Goal: Transaction & Acquisition: Purchase product/service

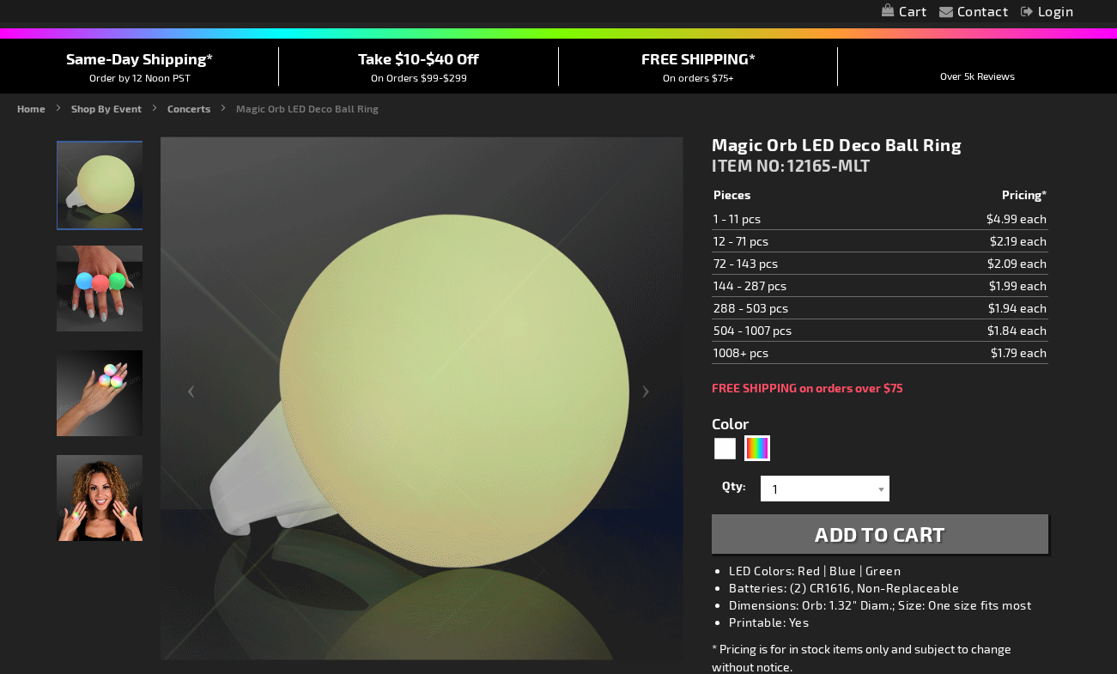
scroll to position [120, 0]
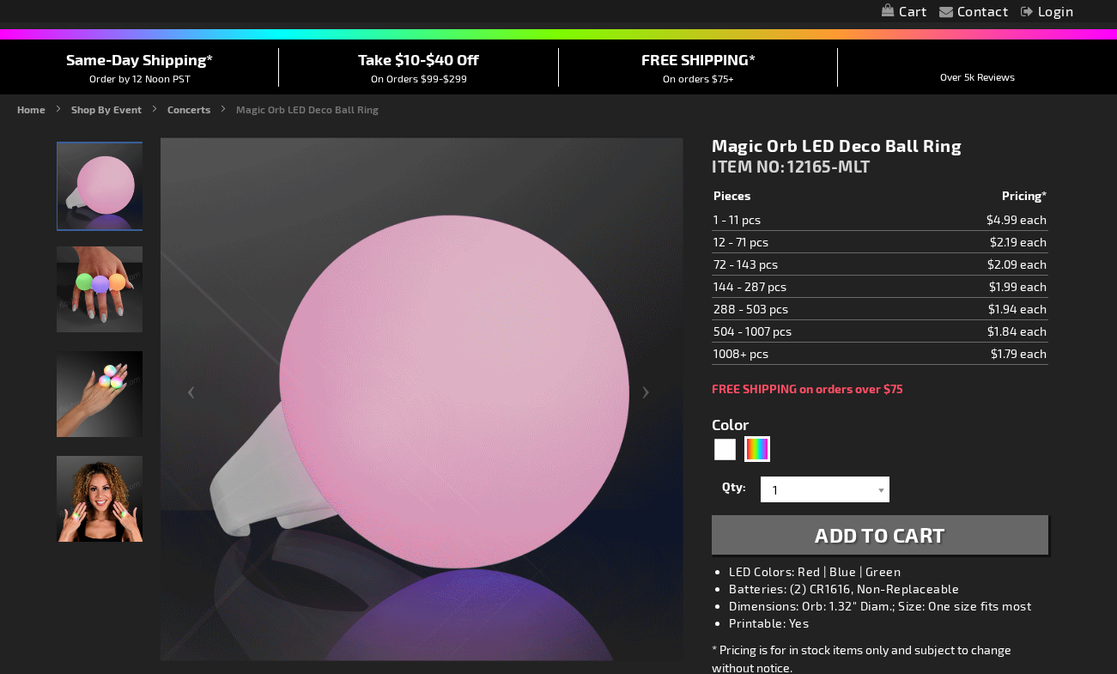
click at [193, 58] on span "Same-Day Shipping*" at bounding box center [139, 59] width 147 height 19
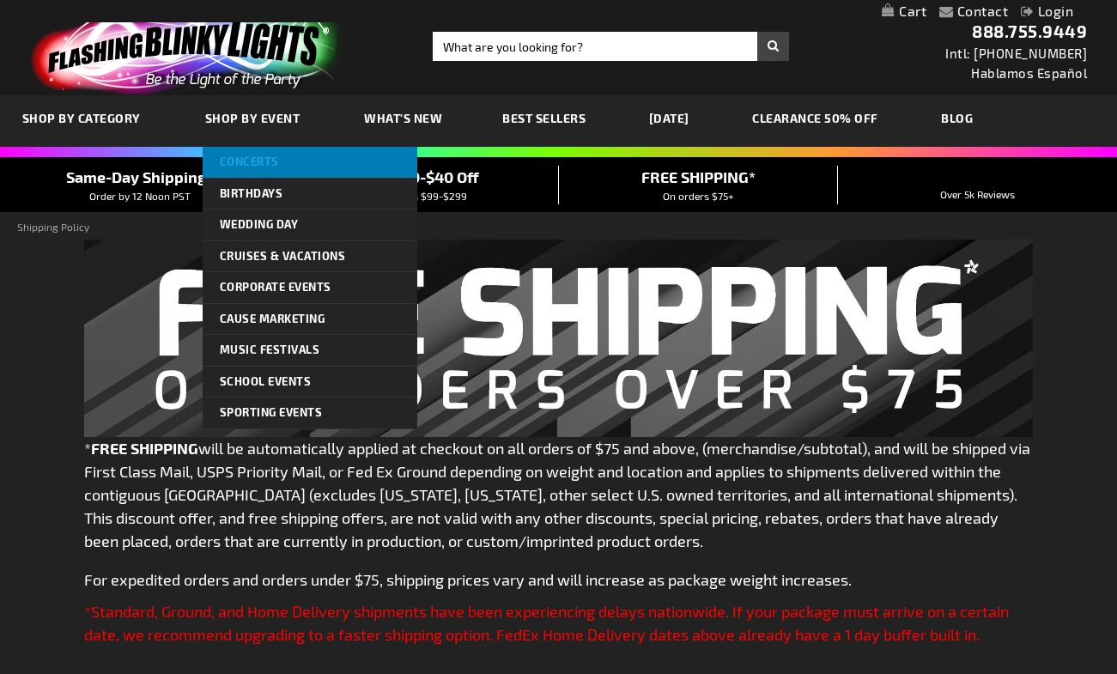
click at [246, 155] on span "Concerts" at bounding box center [249, 162] width 59 height 14
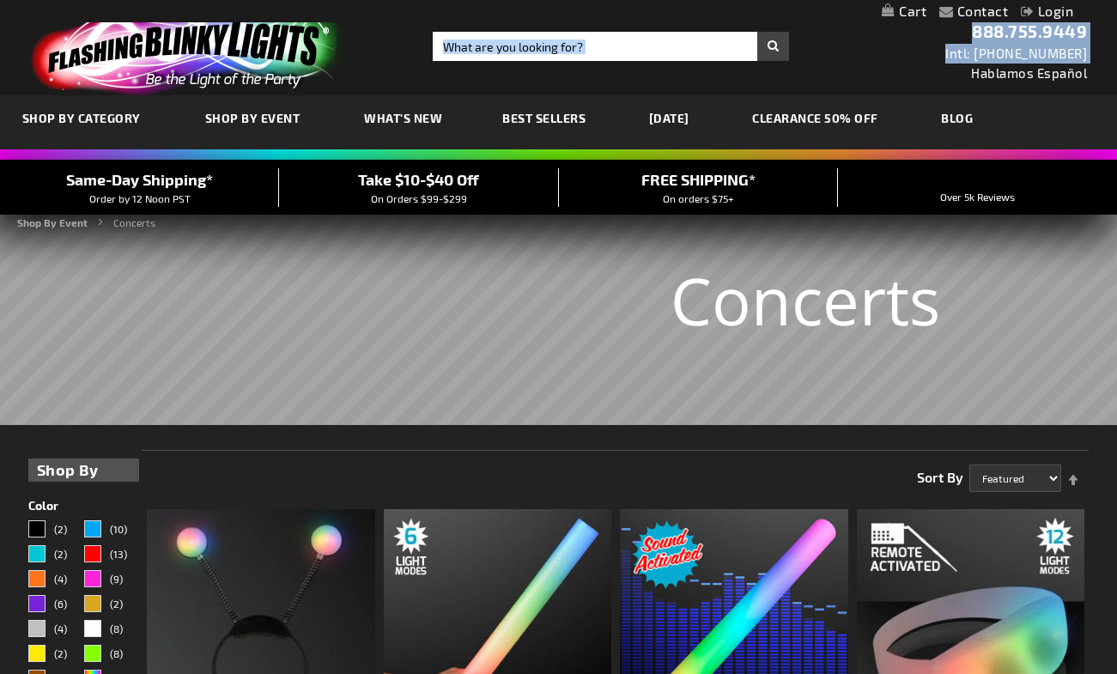
click at [476, 60] on div "Toggle Nav Search Search × Search 888.755.9449 Intl: 818-753-8303 Hablamos Espa…" at bounding box center [558, 47] width 1117 height 95
click at [473, 46] on input "Search" at bounding box center [611, 46] width 356 height 29
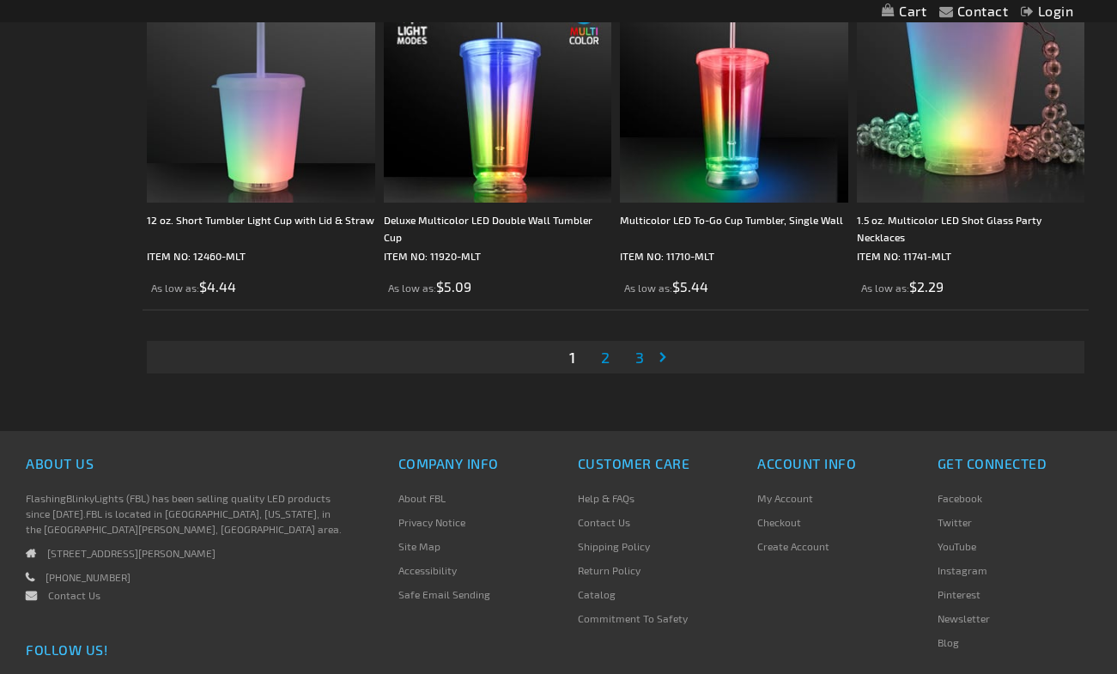
scroll to position [5427, 0]
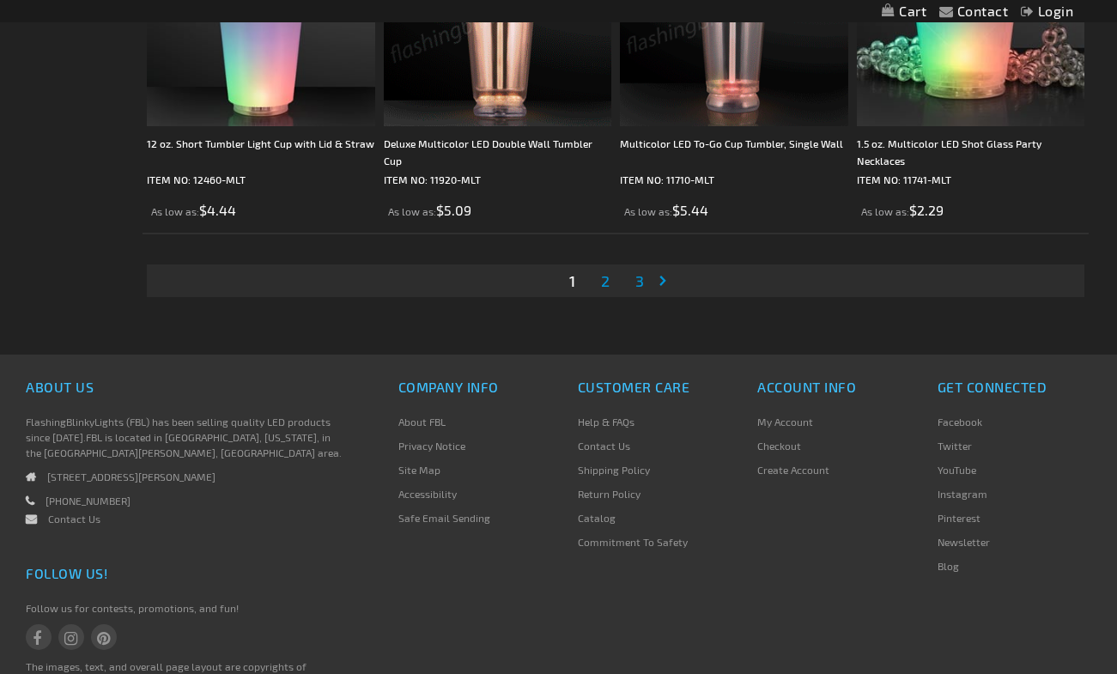
click at [605, 283] on span "2" at bounding box center [605, 280] width 9 height 19
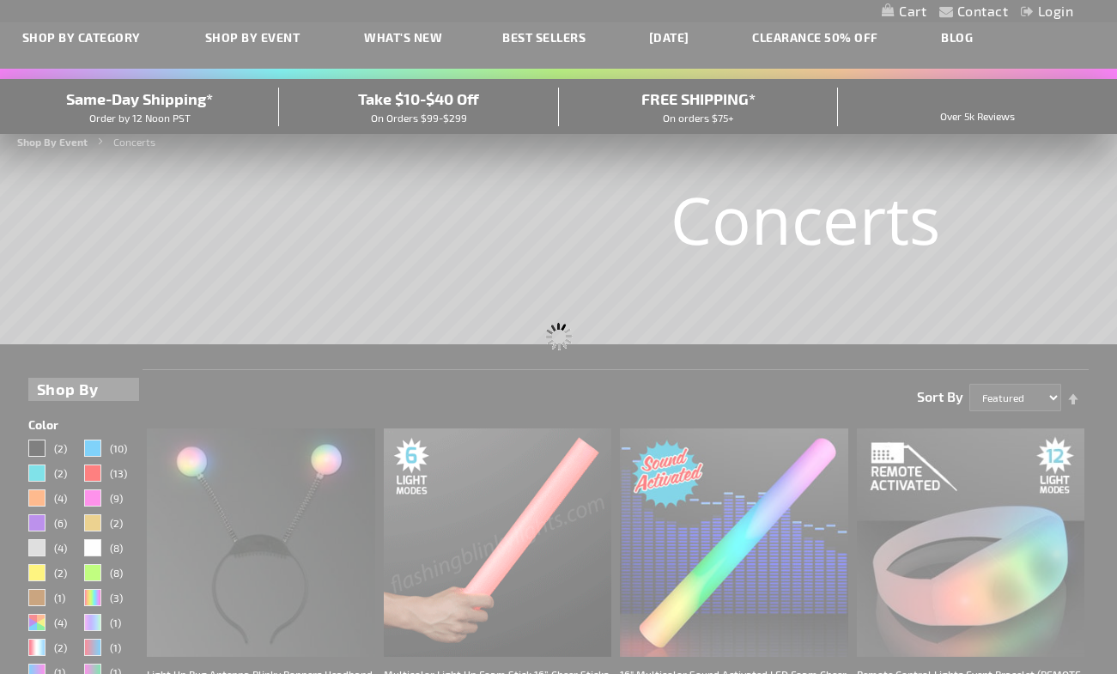
scroll to position [0, 0]
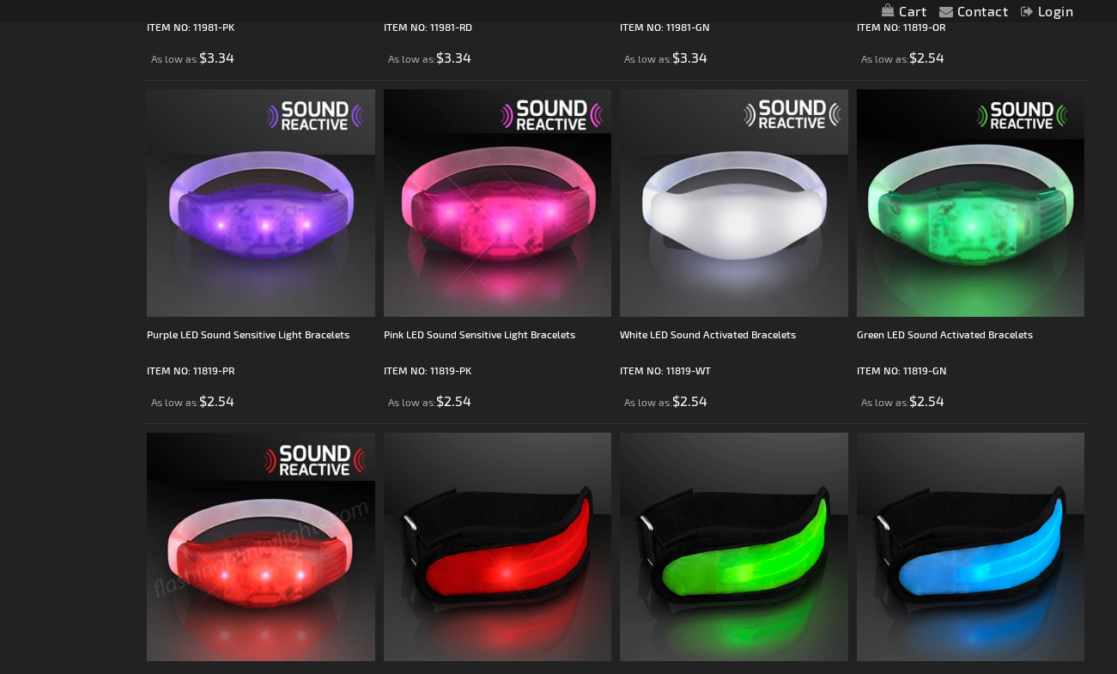
scroll to position [3445, 0]
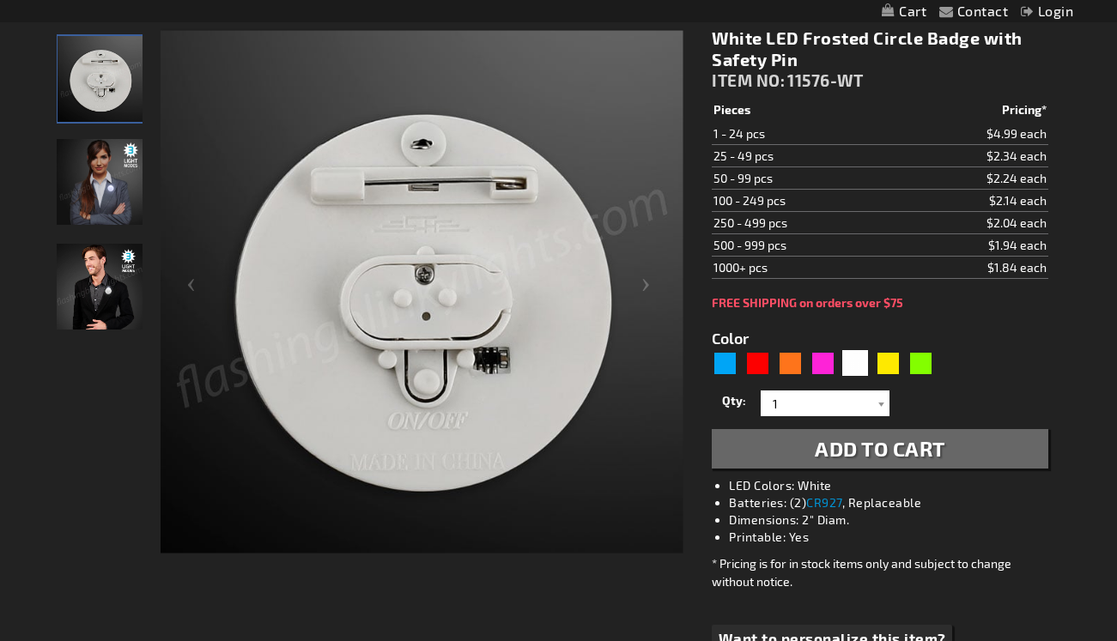
scroll to position [224, 0]
click at [106, 192] on img "Female model displaying White LED Frosted Circle Badge" at bounding box center [100, 183] width 86 height 86
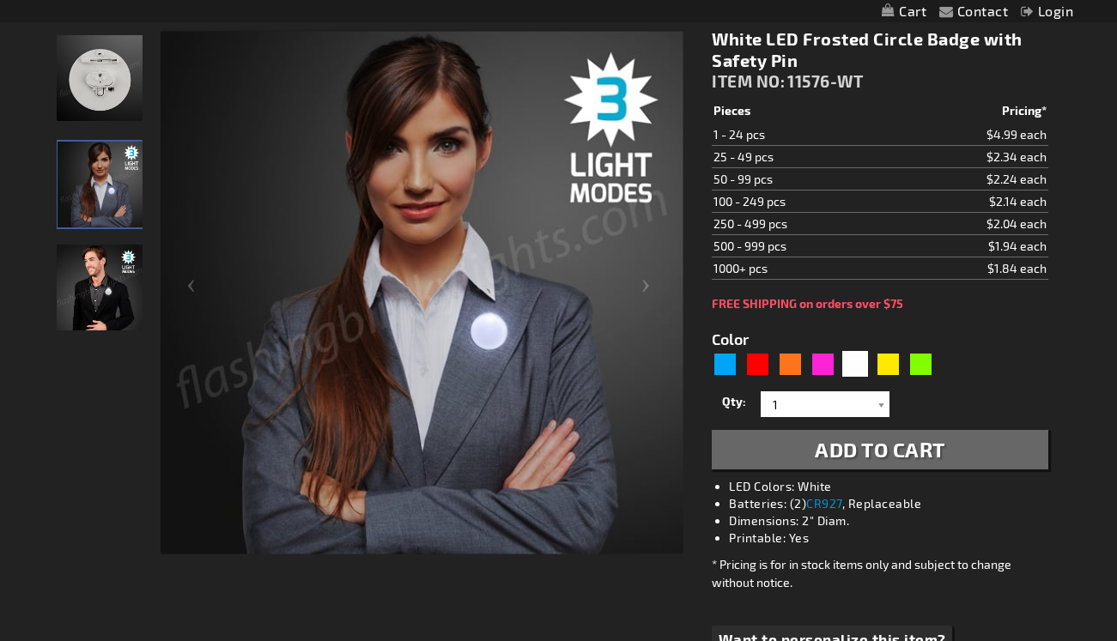
click at [98, 228] on div "Female model displaying White LED Frosted Circle Badge" at bounding box center [101, 184] width 88 height 89
click at [102, 72] on img "White LED Frosted Circle Badge" at bounding box center [100, 78] width 86 height 86
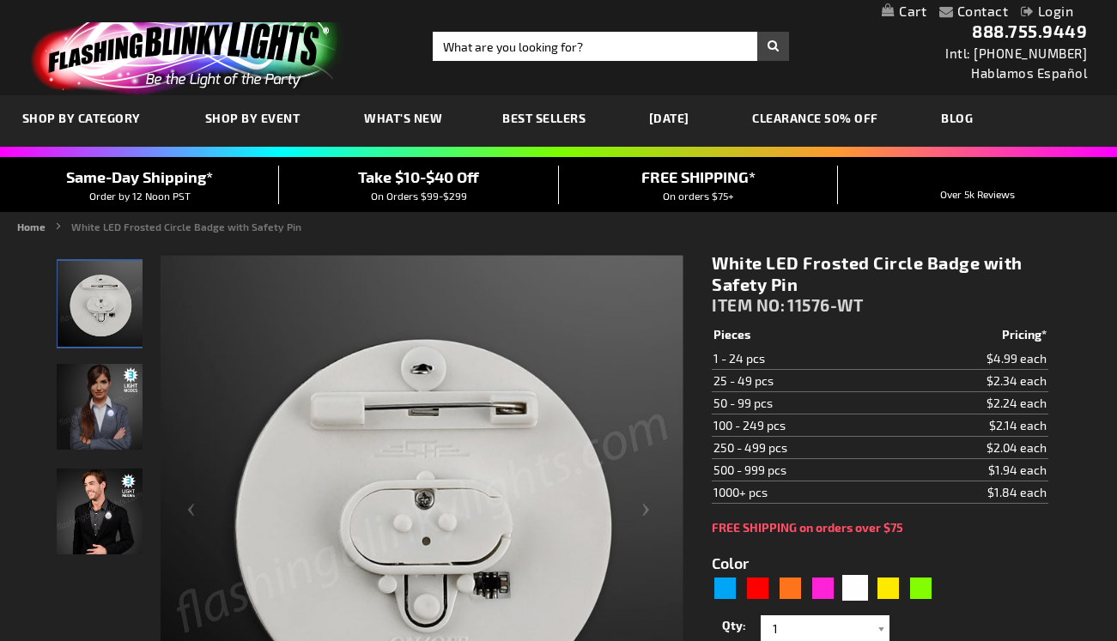
scroll to position [0, 0]
click at [887, 589] on div "Yellow" at bounding box center [888, 588] width 26 height 26
type input "5647"
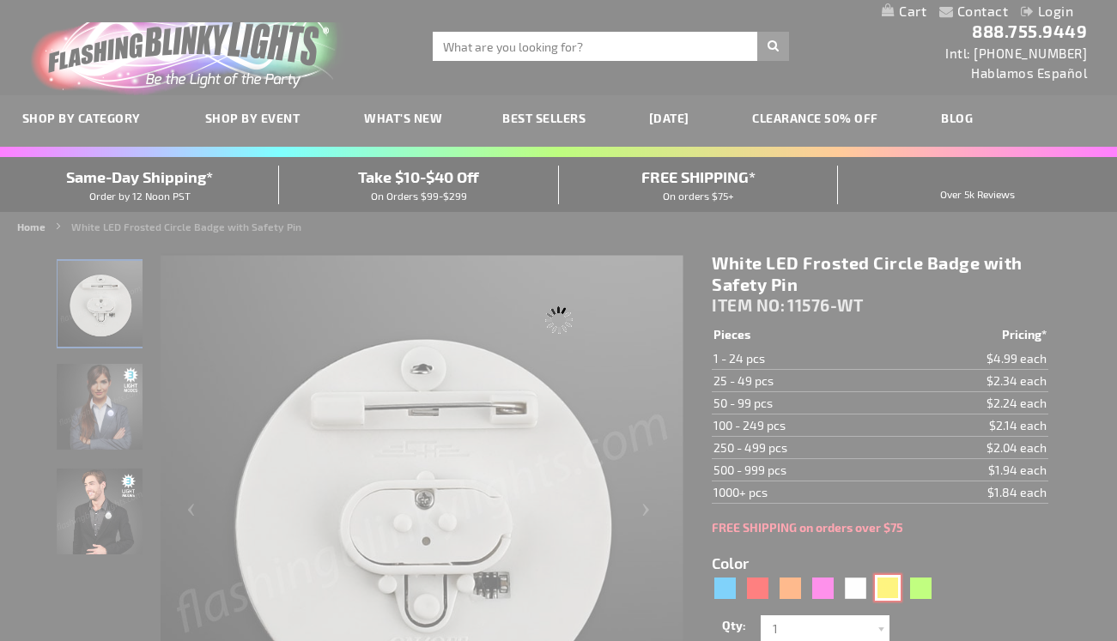
type input "11576-YL"
type input "Customize - Yellow LED Frosted Circle Badge with Safety Pin - ITEM NO: 11576-YL"
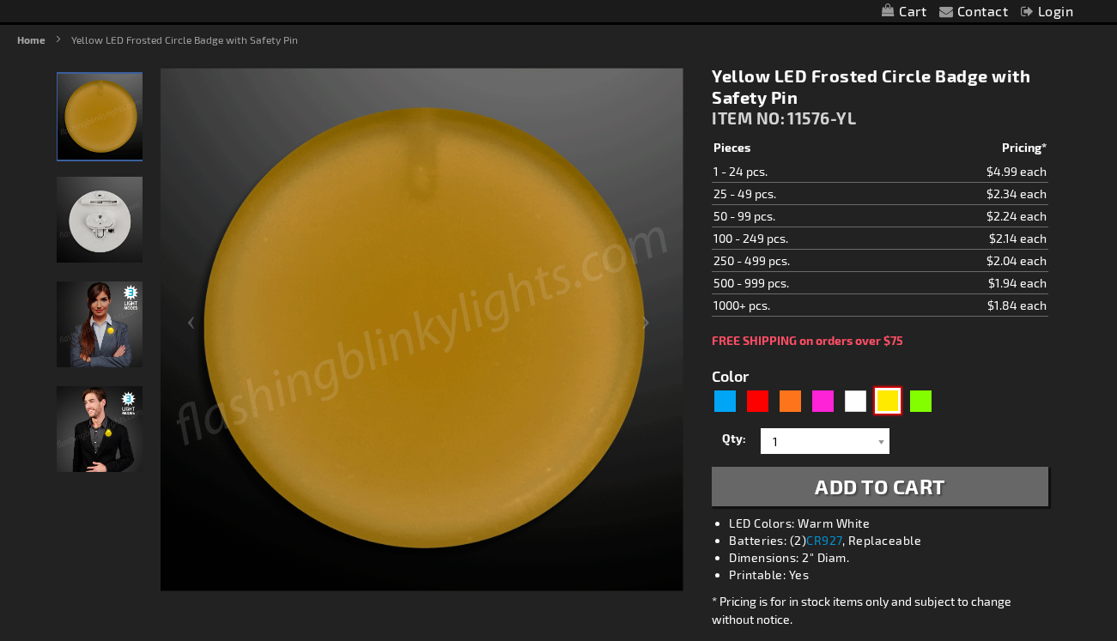
scroll to position [192, 0]
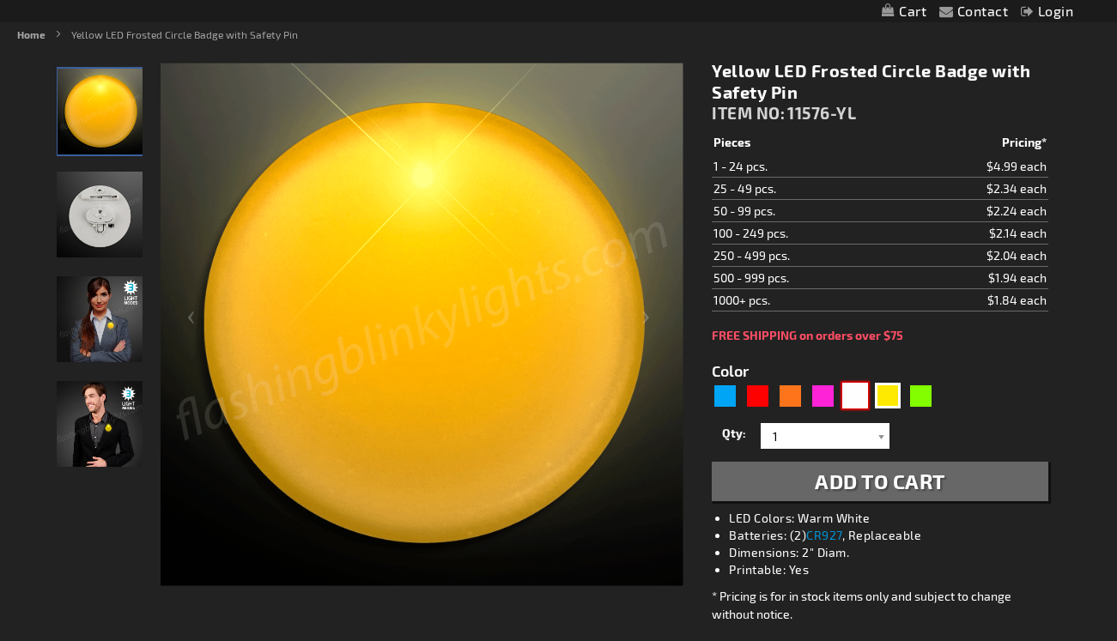
click at [853, 396] on div "White" at bounding box center [855, 396] width 26 height 26
type input "5646"
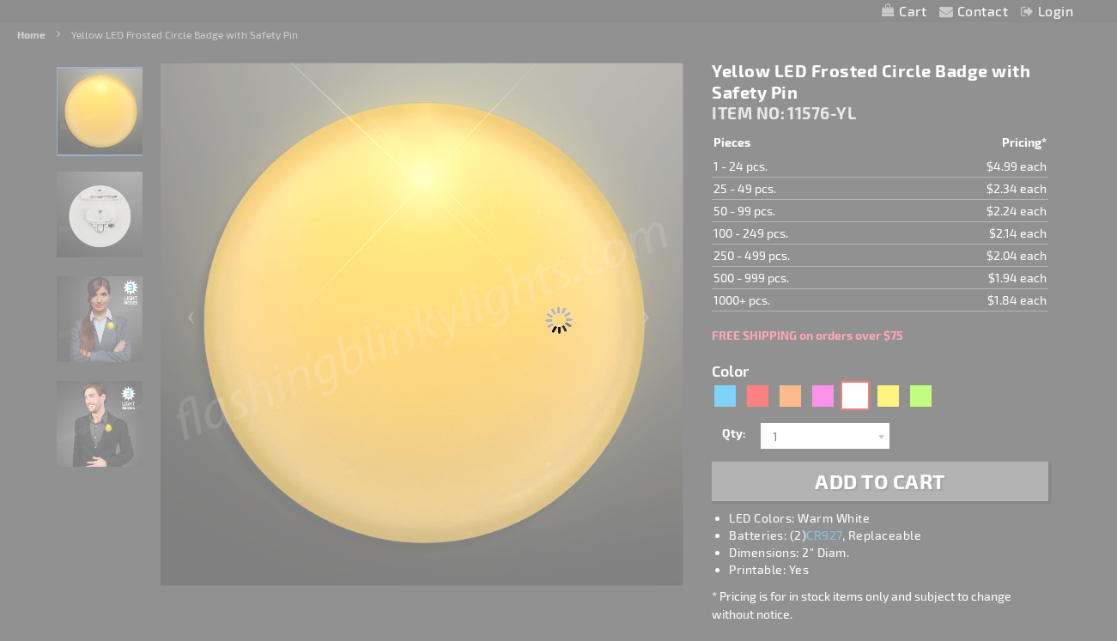
type input "11576-WT"
type input "Customize - White LED Frosted Circle Badge with Safety Pin - ITEM NO: 11576-WT"
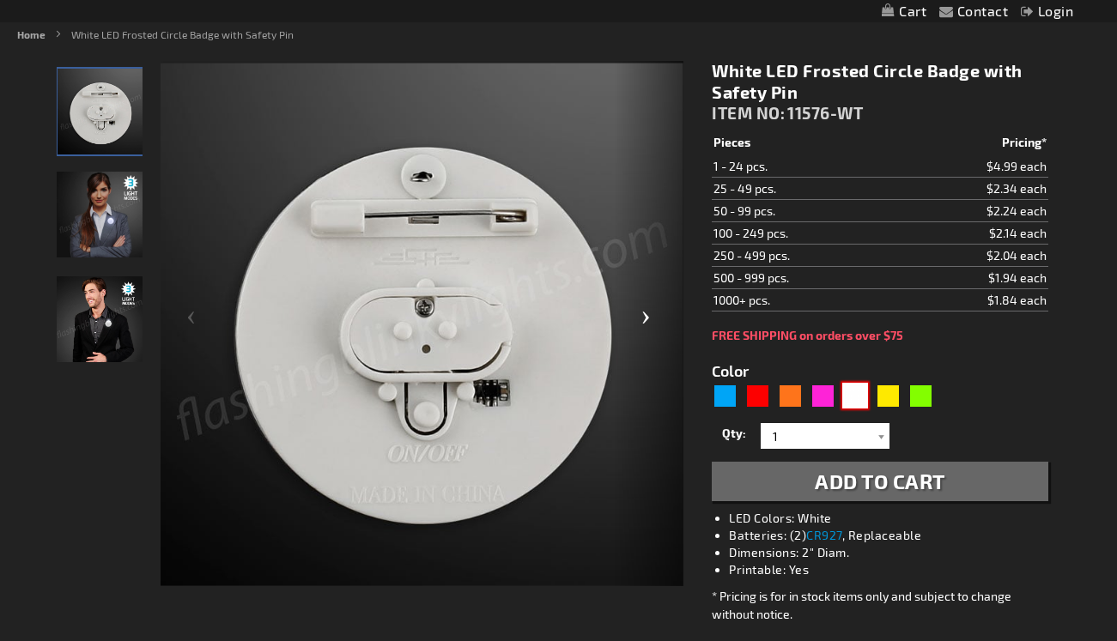
click at [647, 325] on div "Next" at bounding box center [649, 324] width 69 height 527
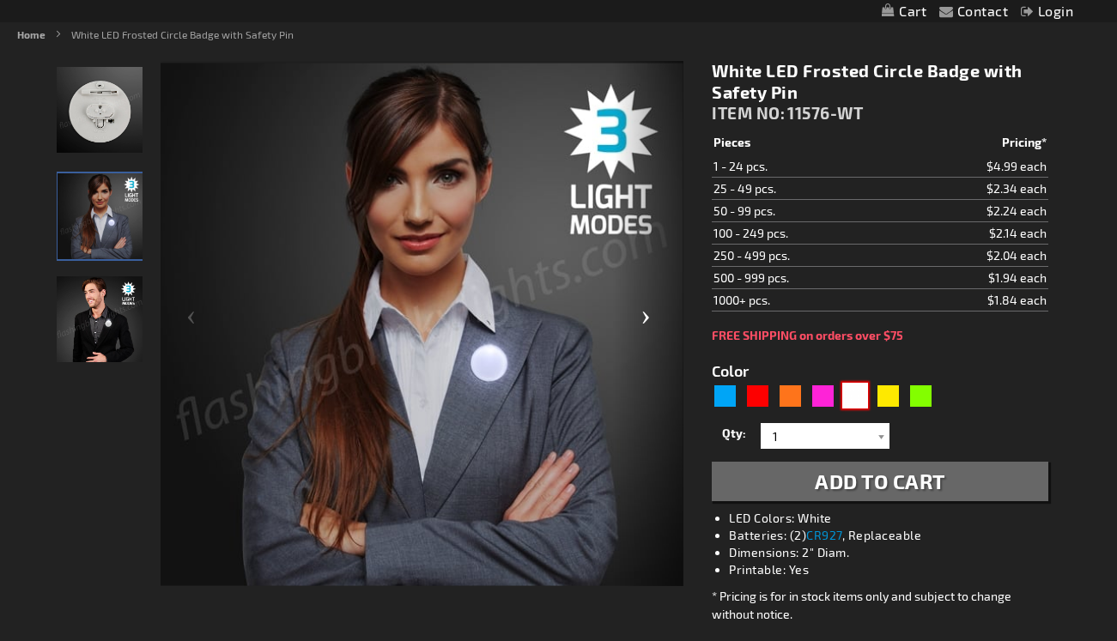
click at [647, 321] on div "Next" at bounding box center [649, 324] width 69 height 527
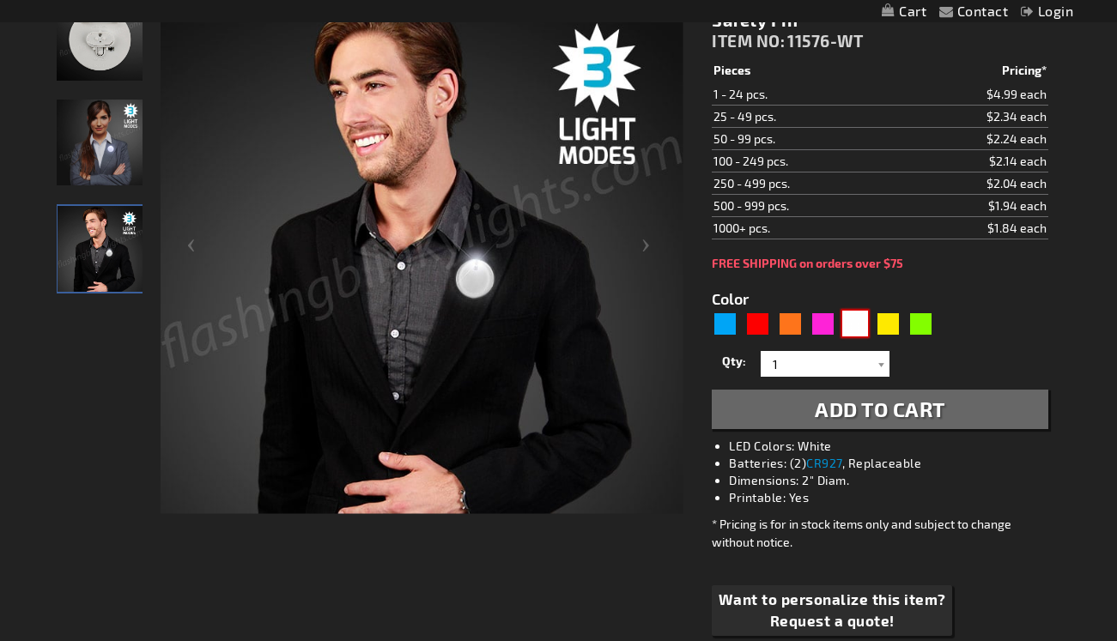
scroll to position [263, 0]
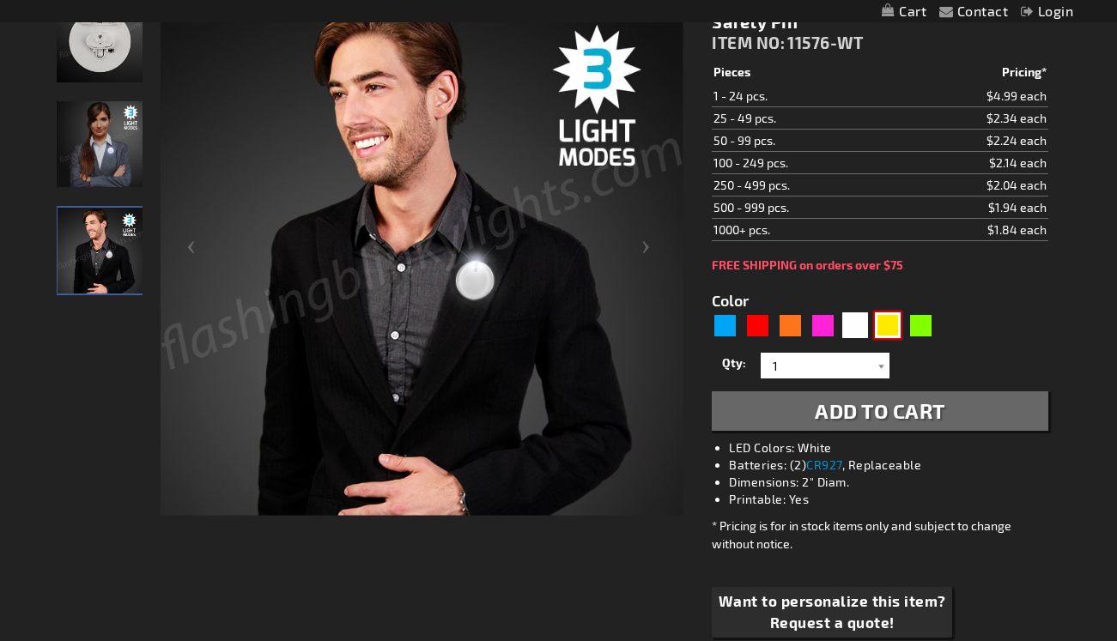
click at [887, 325] on div "Yellow" at bounding box center [888, 326] width 26 height 26
type input "5647"
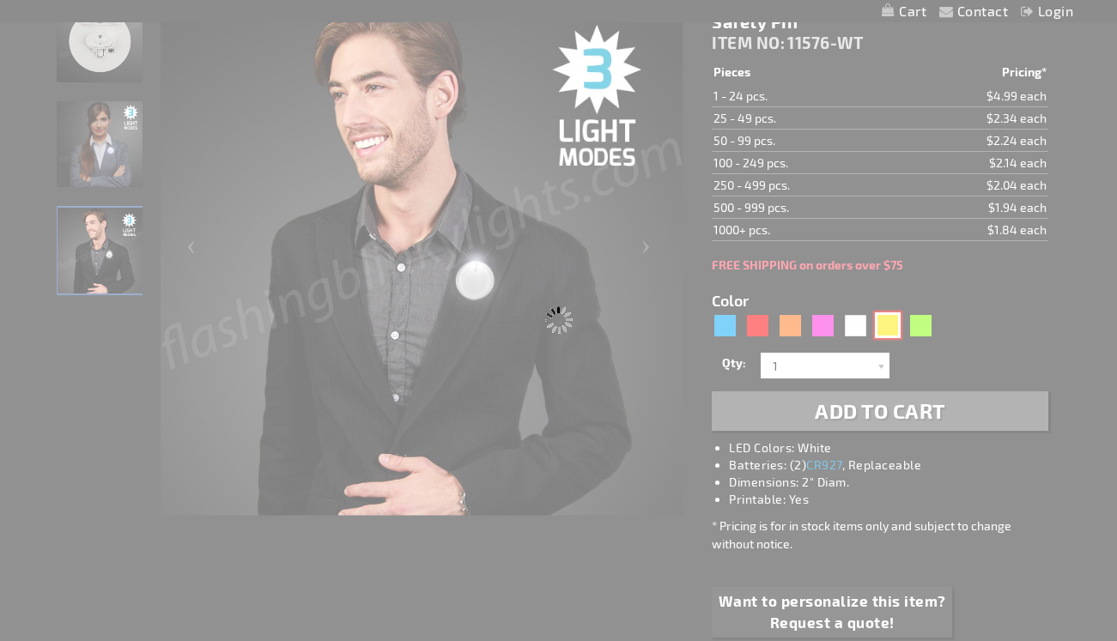
type input "11576-YL"
type input "Customize - Yellow LED Frosted Circle Badge with Safety Pin - ITEM NO: 11576-YL"
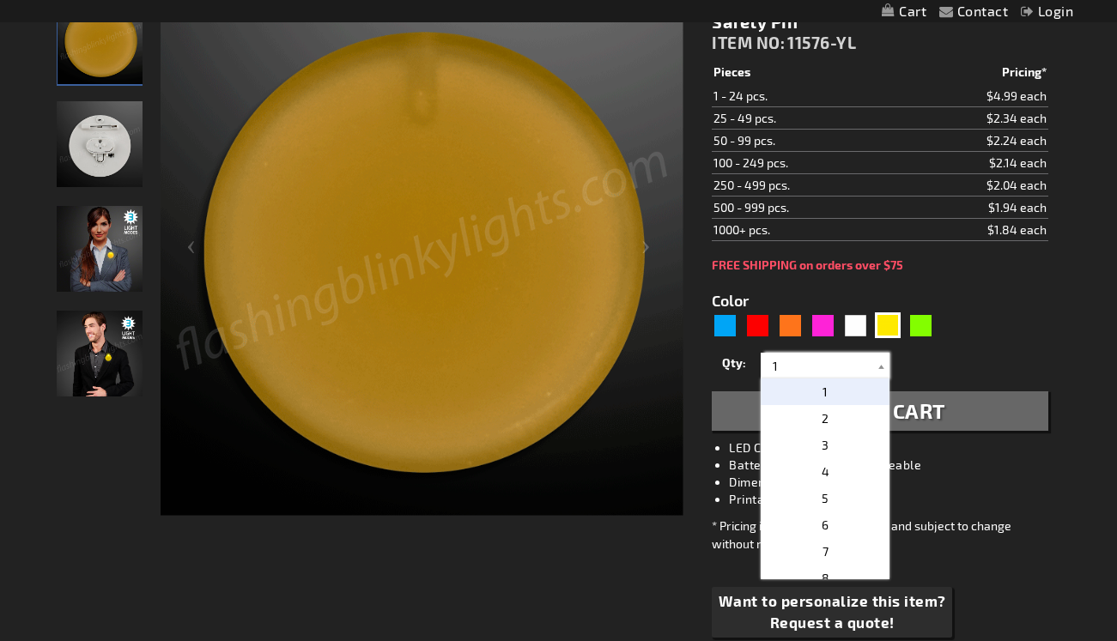
click at [809, 369] on input "1" at bounding box center [827, 366] width 125 height 26
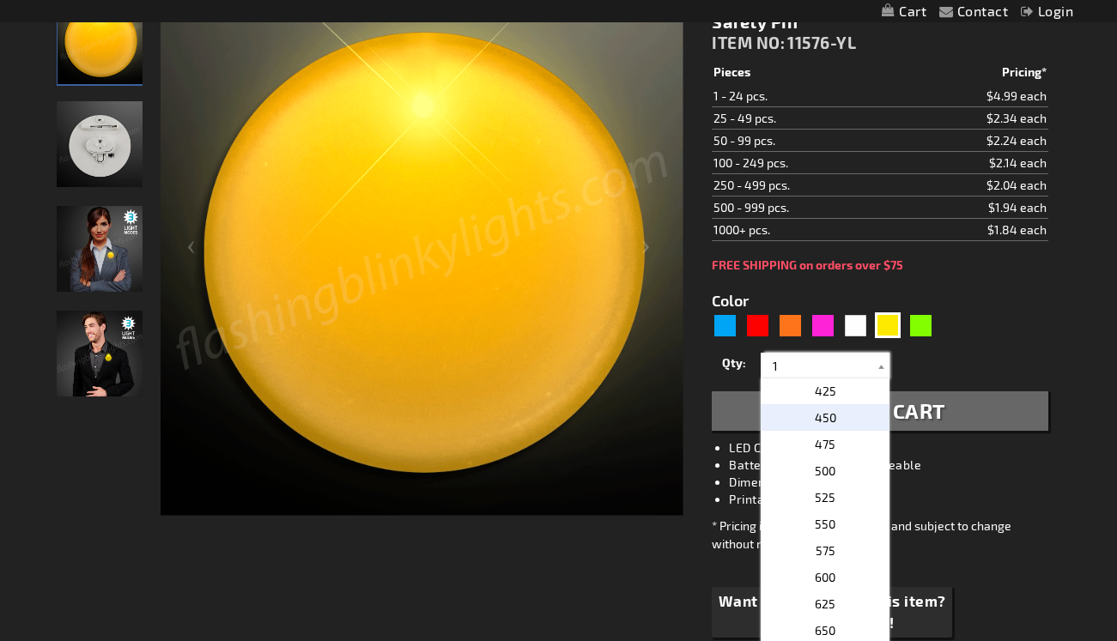
scroll to position [1068, 0]
click at [817, 462] on span "500" at bounding box center [825, 468] width 21 height 15
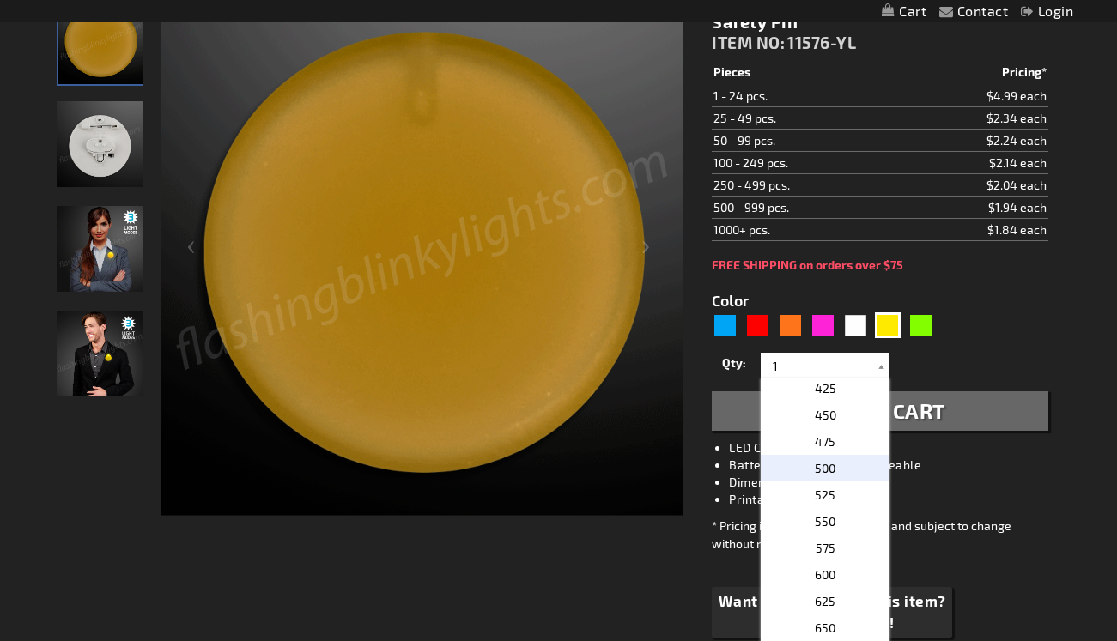
type input "500"
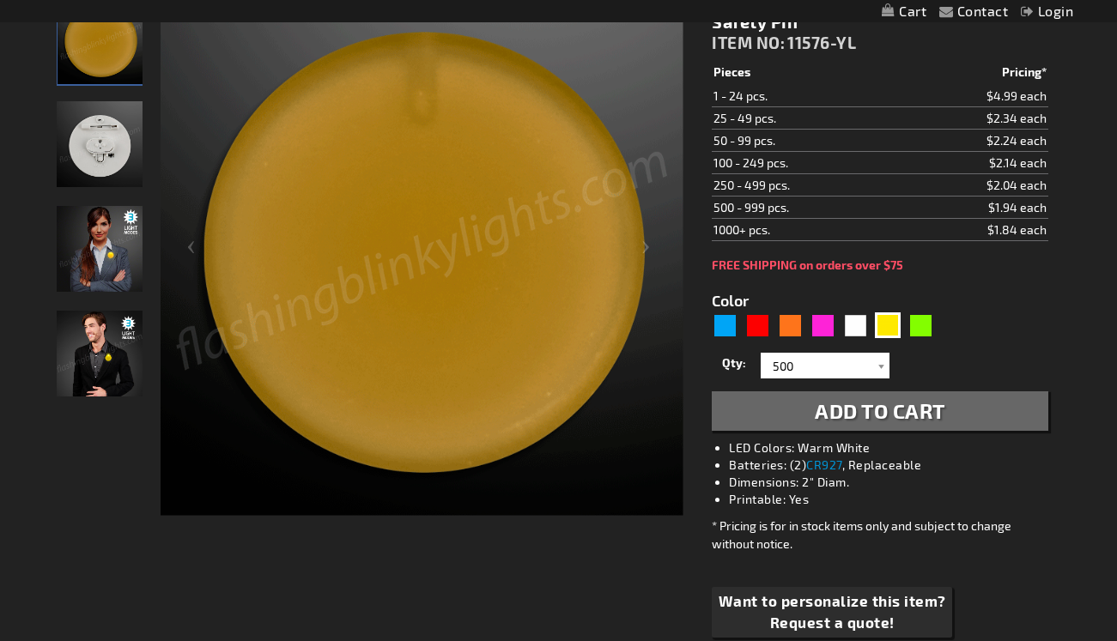
click at [912, 418] on span "Add to Cart" at bounding box center [880, 410] width 131 height 25
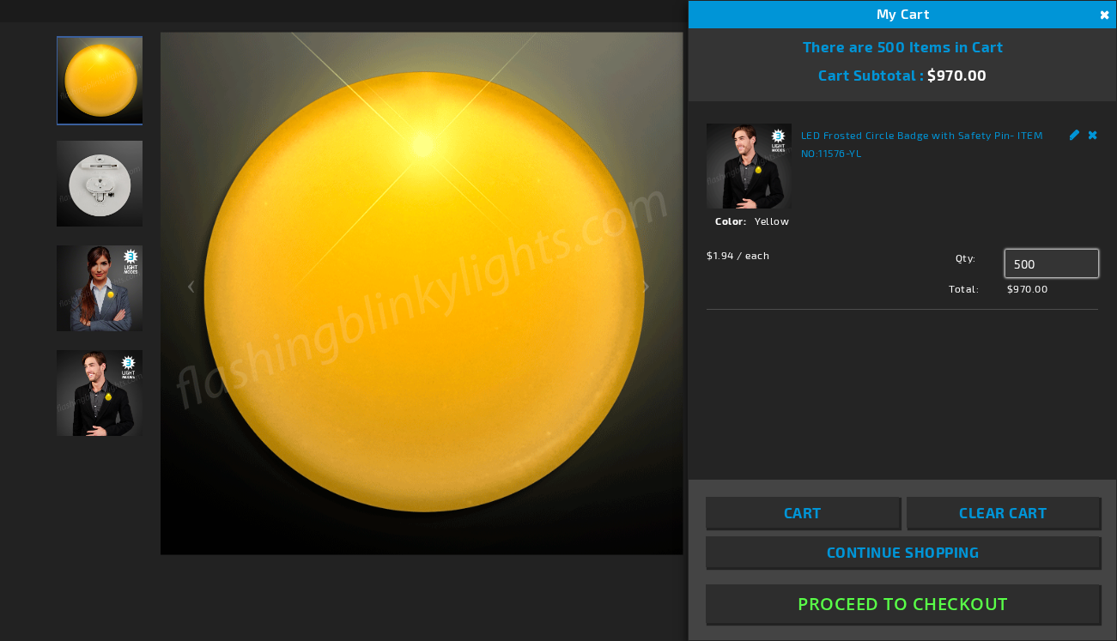
click at [1047, 263] on input "500" at bounding box center [1052, 263] width 93 height 27
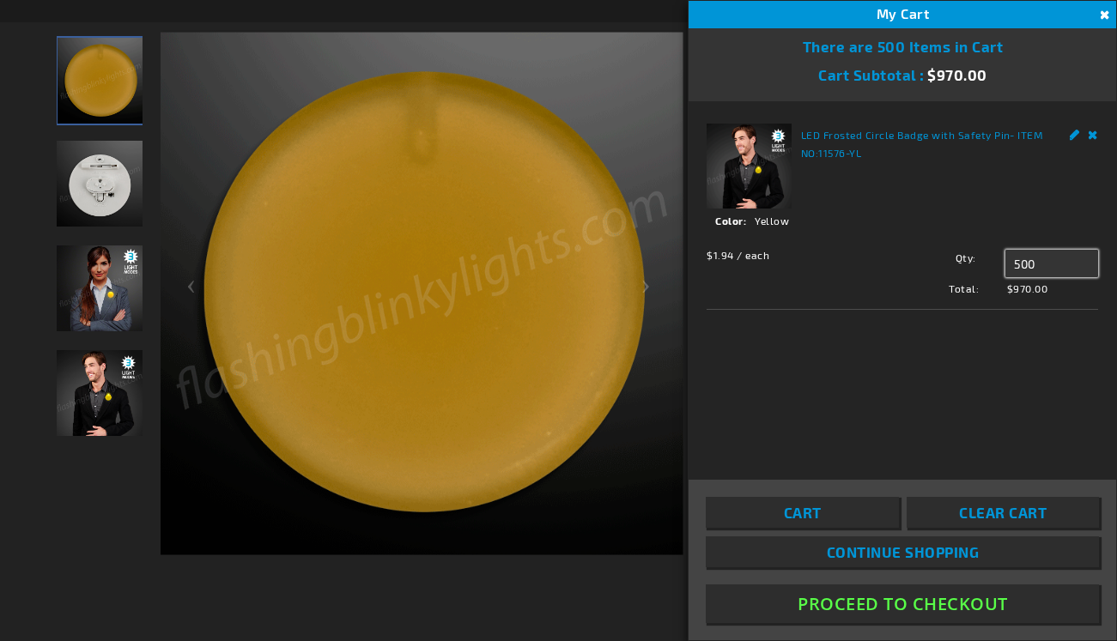
drag, startPoint x: 1010, startPoint y: 258, endPoint x: 993, endPoint y: 257, distance: 17.2
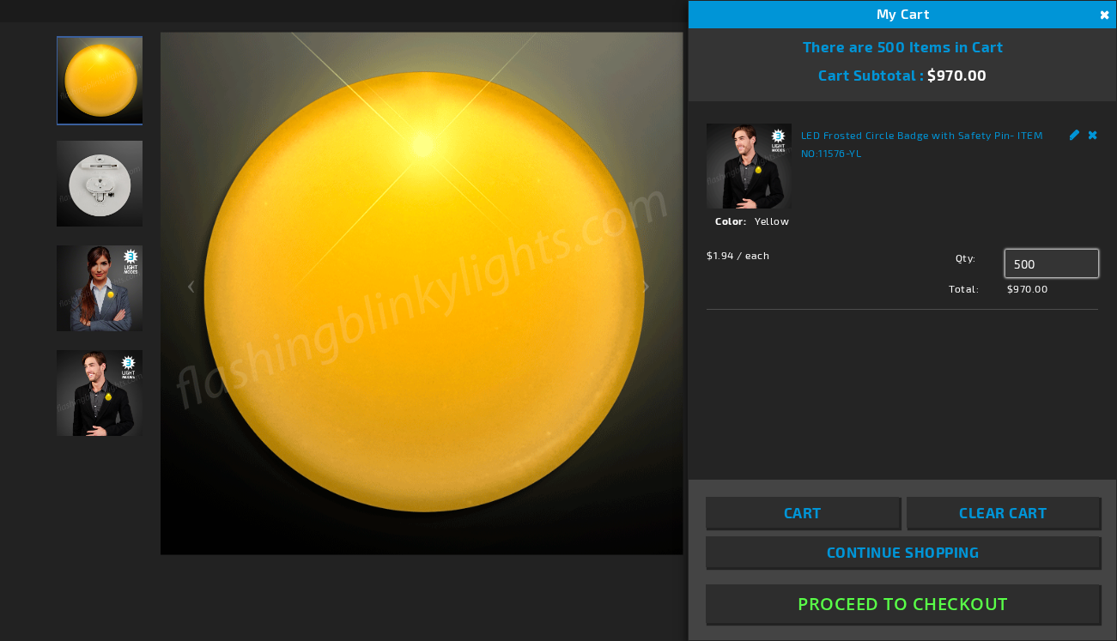
click at [993, 257] on div "Qty 500 Update" at bounding box center [991, 263] width 216 height 27
type input "400"
click at [1060, 291] on div "$1.94 / each Total: $970.00 Qty 400 Update" at bounding box center [903, 286] width 392 height 90
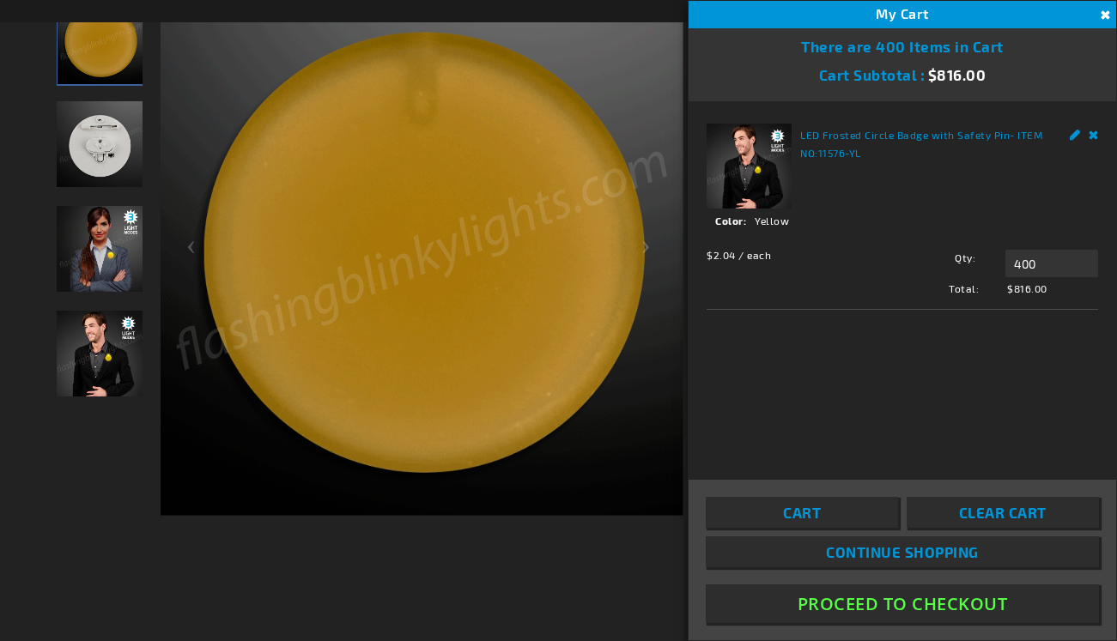
click at [1104, 15] on button "Close" at bounding box center [1103, 15] width 19 height 19
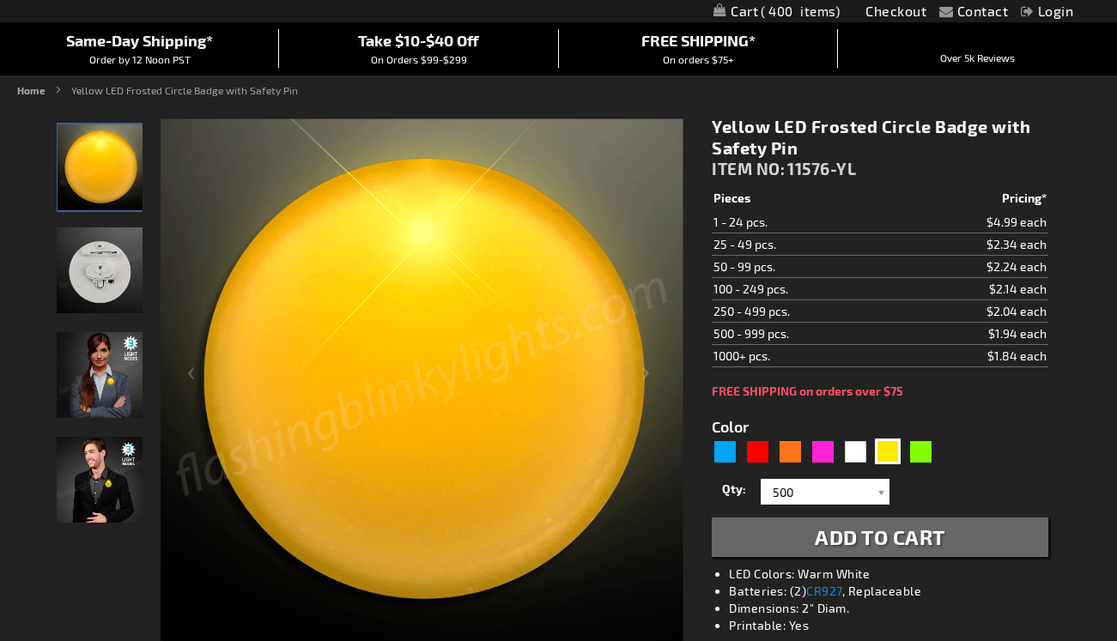
scroll to position [0, 0]
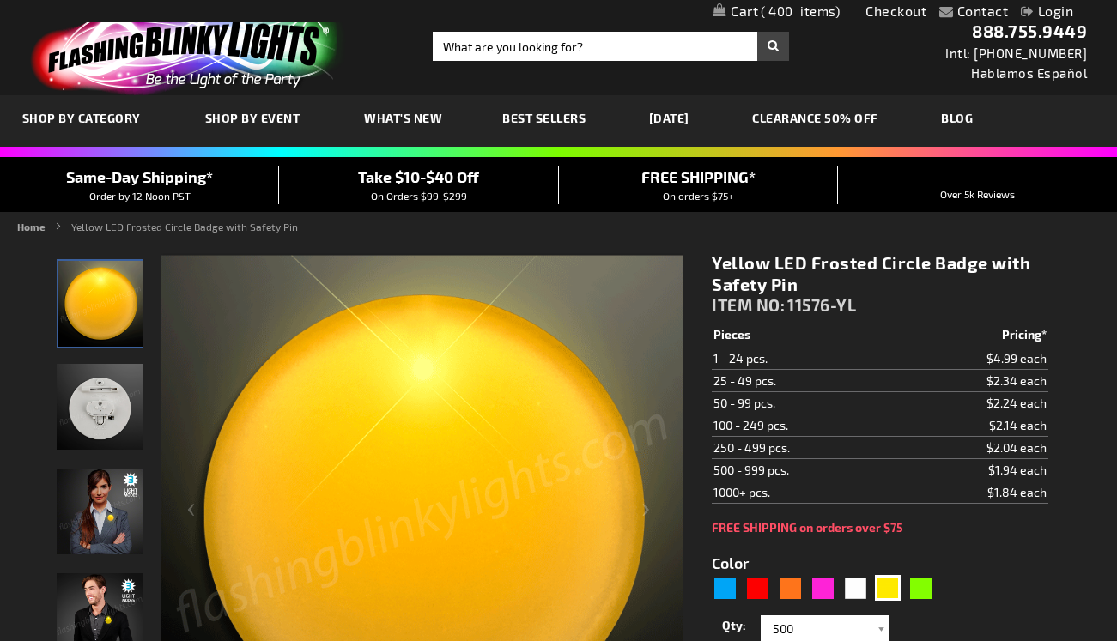
click at [674, 178] on span "FREE SHIPPING*" at bounding box center [698, 176] width 114 height 19
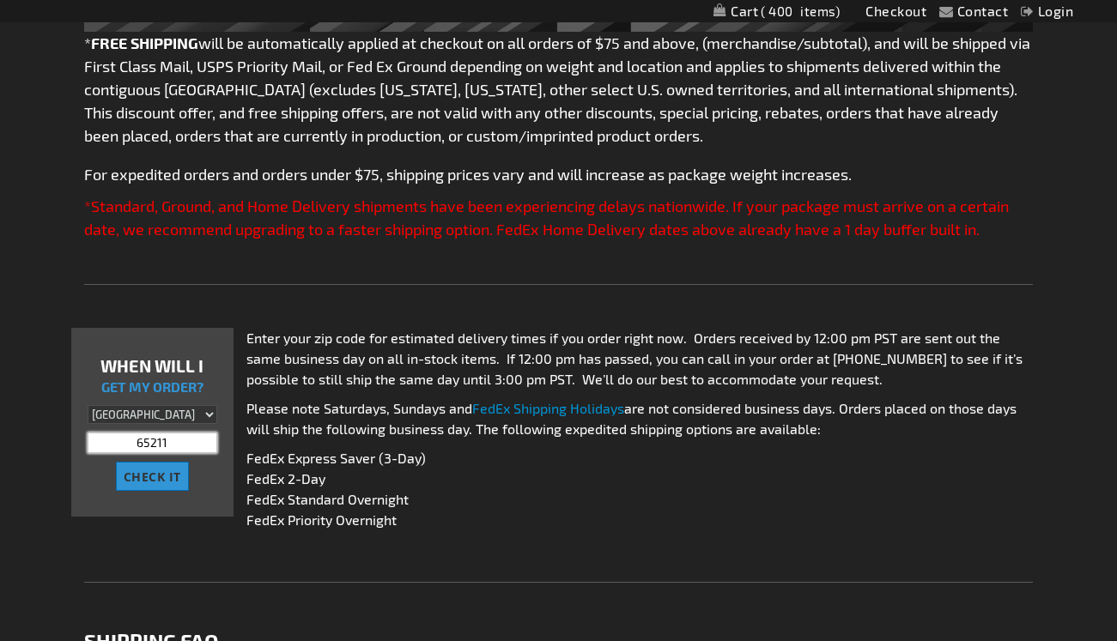
scroll to position [405, 2]
type input "65211"
click at [161, 476] on span "CHECK IT" at bounding box center [153, 477] width 58 height 16
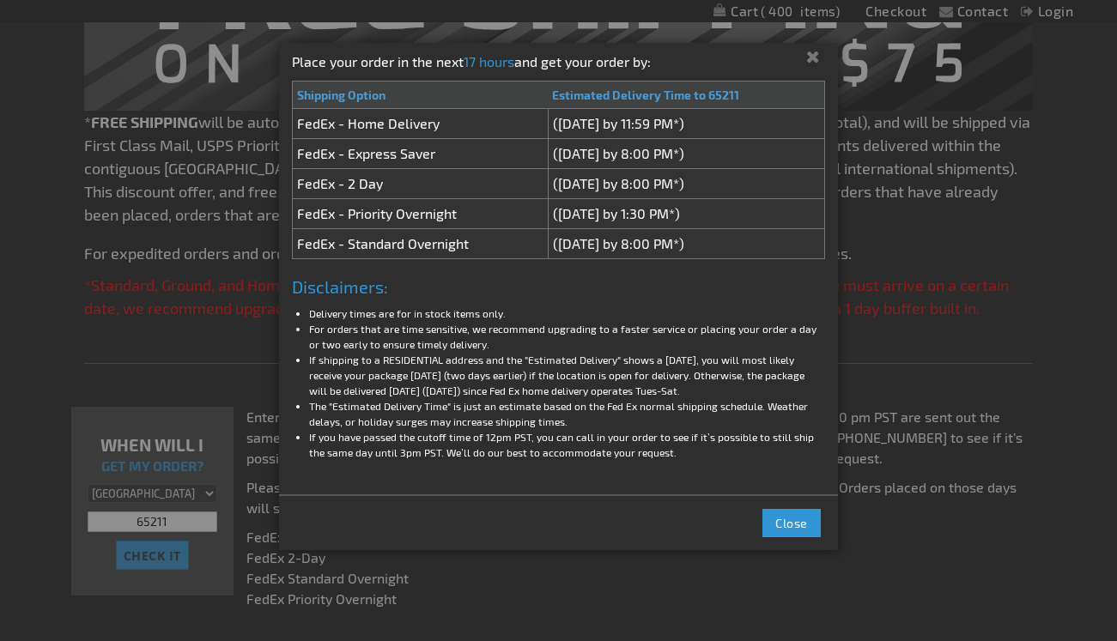
scroll to position [325, 0]
click at [815, 519] on button "Close" at bounding box center [792, 523] width 58 height 28
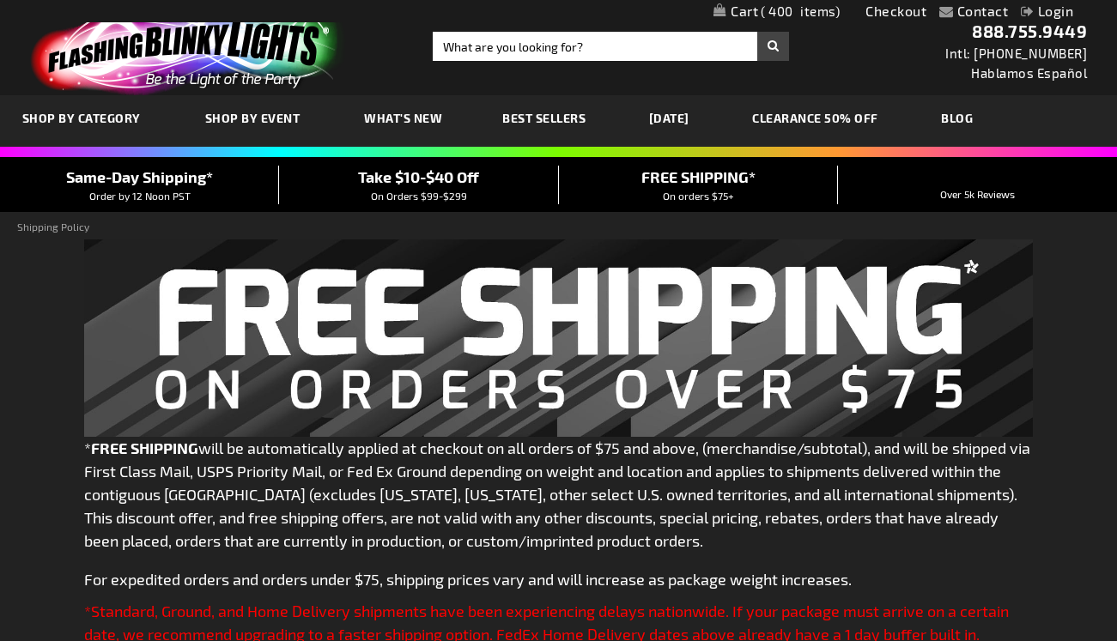
scroll to position [0, 0]
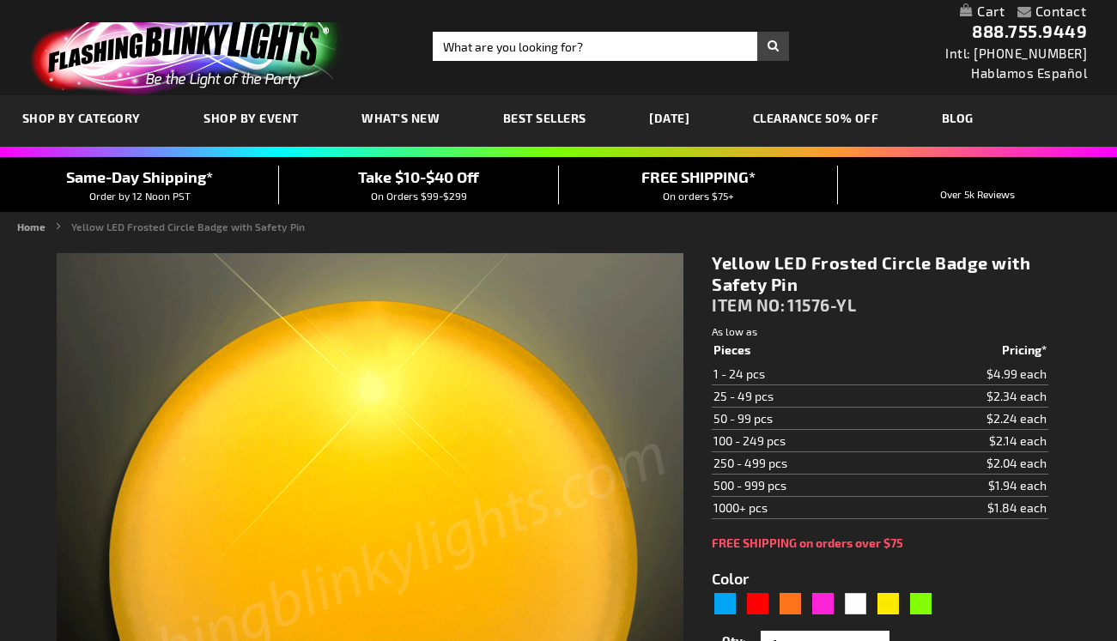
type input "5647"
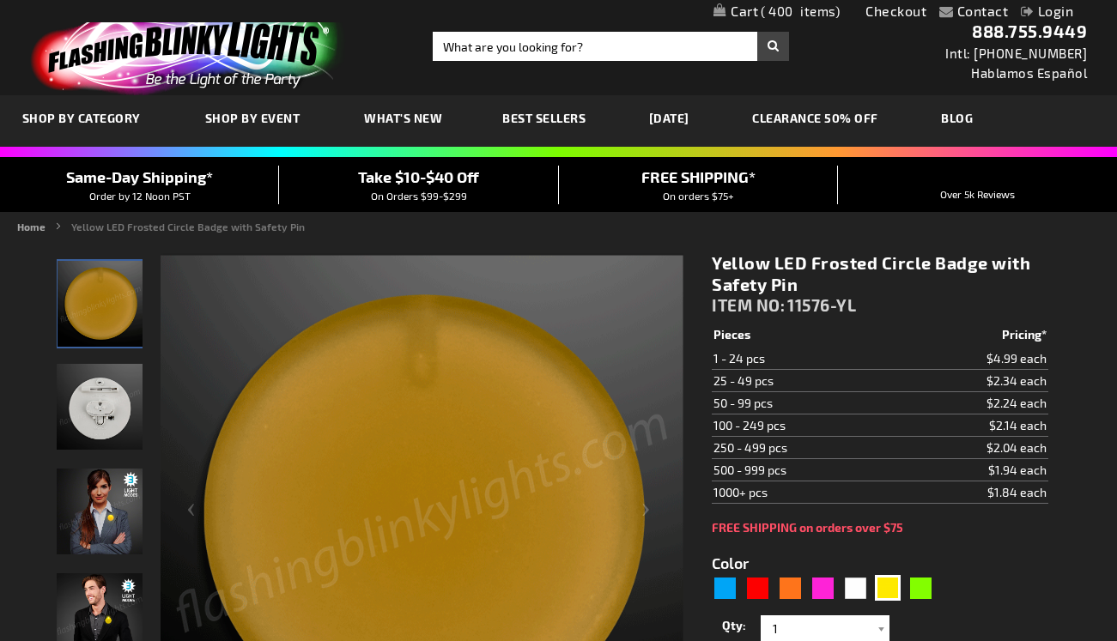
click at [106, 529] on img "Female displaying Yellow Light Up Frosted Circle LED Badge" at bounding box center [100, 512] width 86 height 86
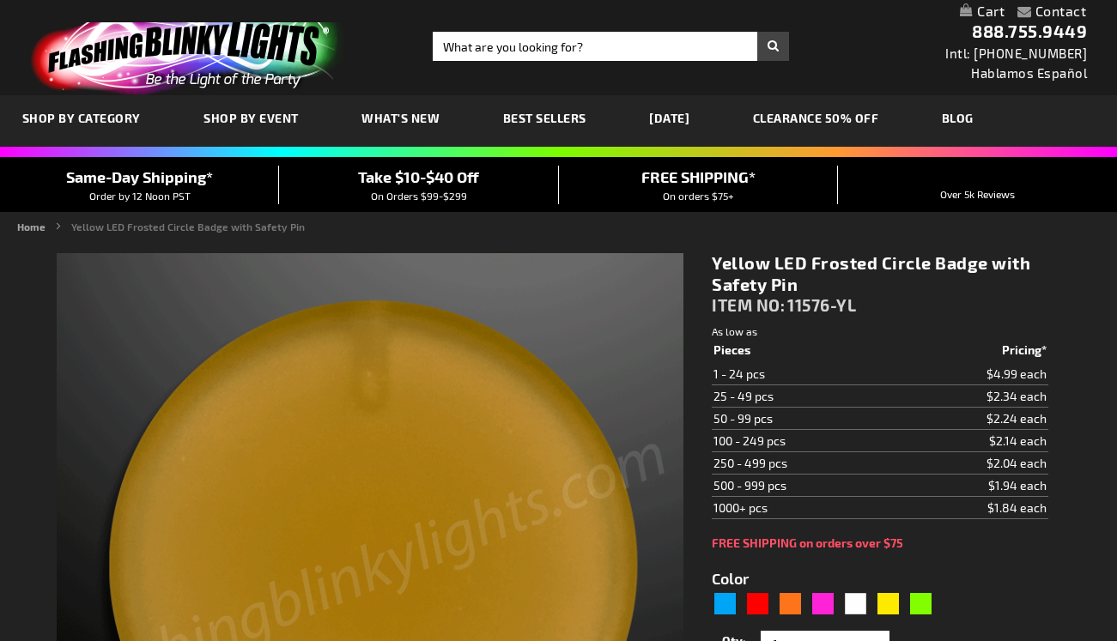
type input "5647"
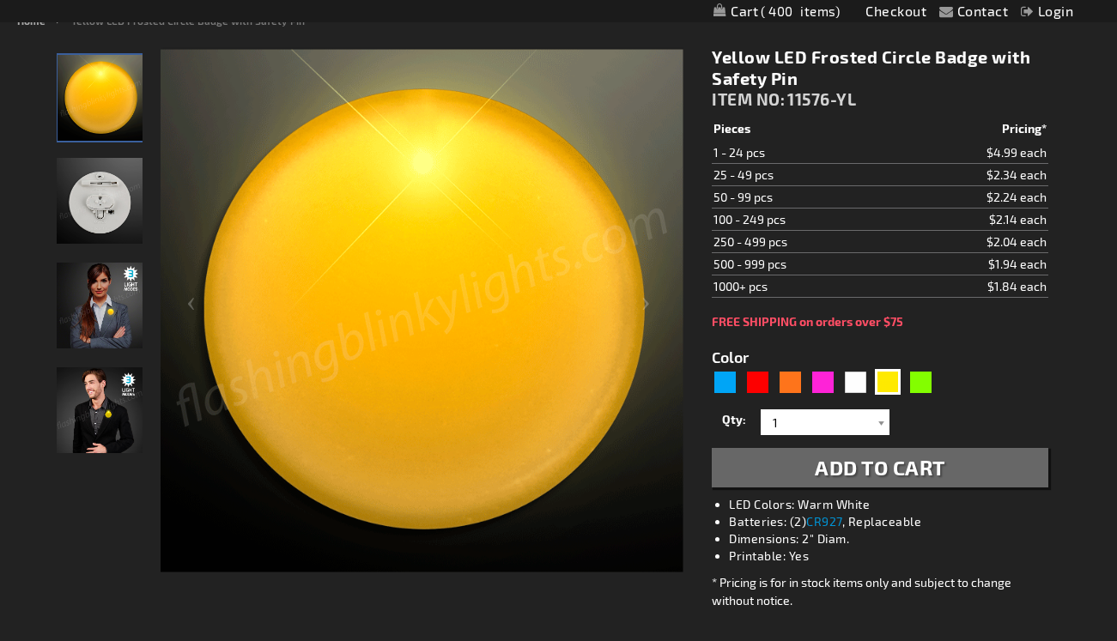
scroll to position [203, 0]
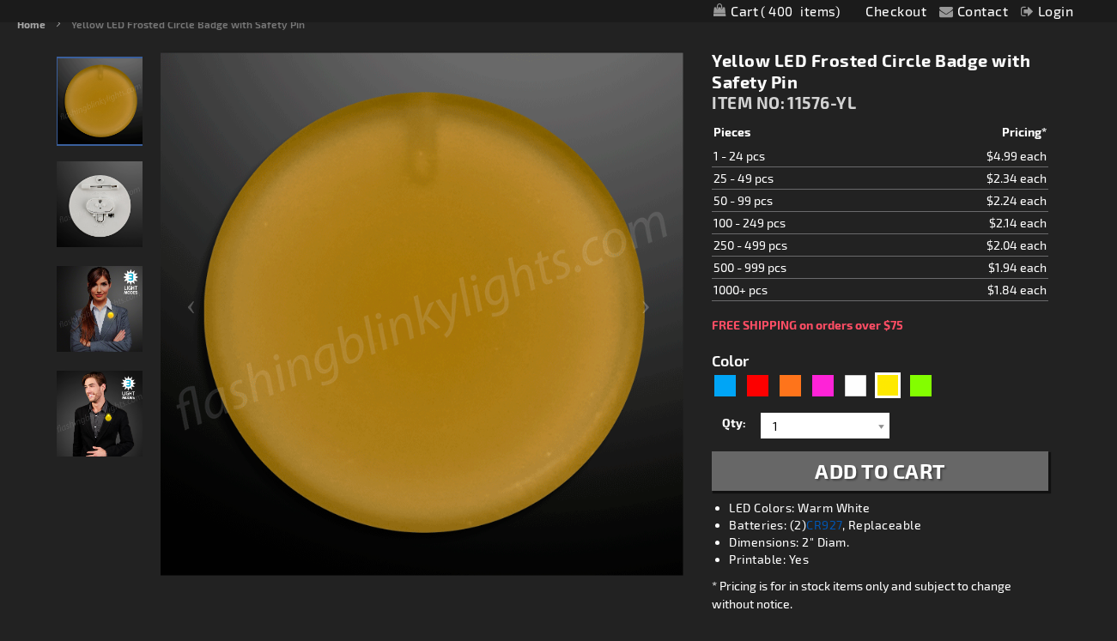
click at [838, 521] on link "CR927" at bounding box center [824, 525] width 36 height 15
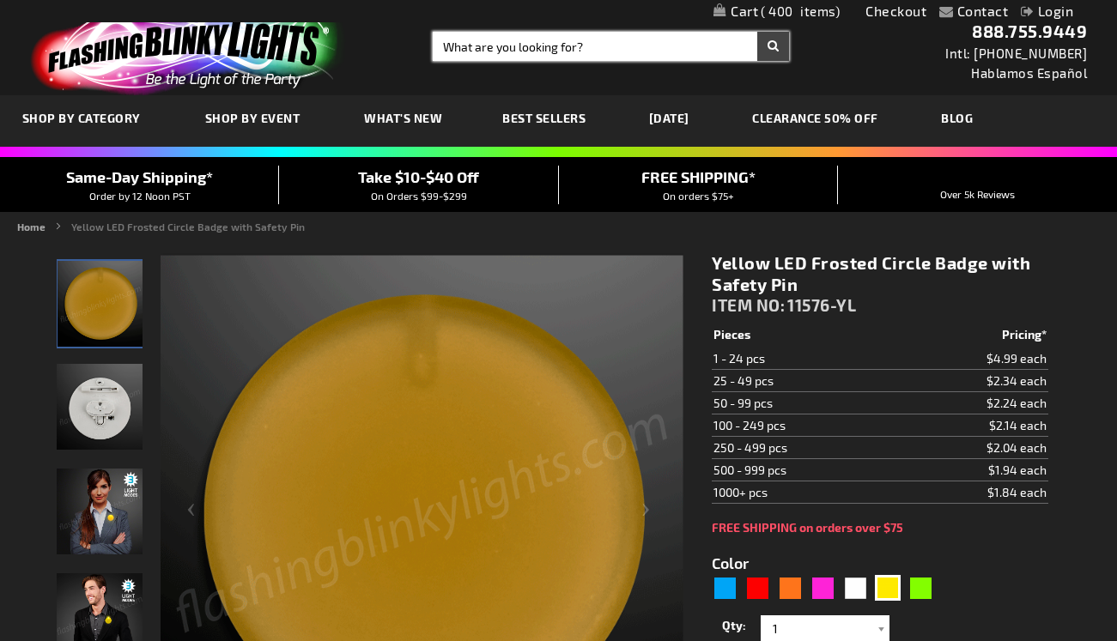
click at [509, 46] on input "Search" at bounding box center [611, 46] width 356 height 29
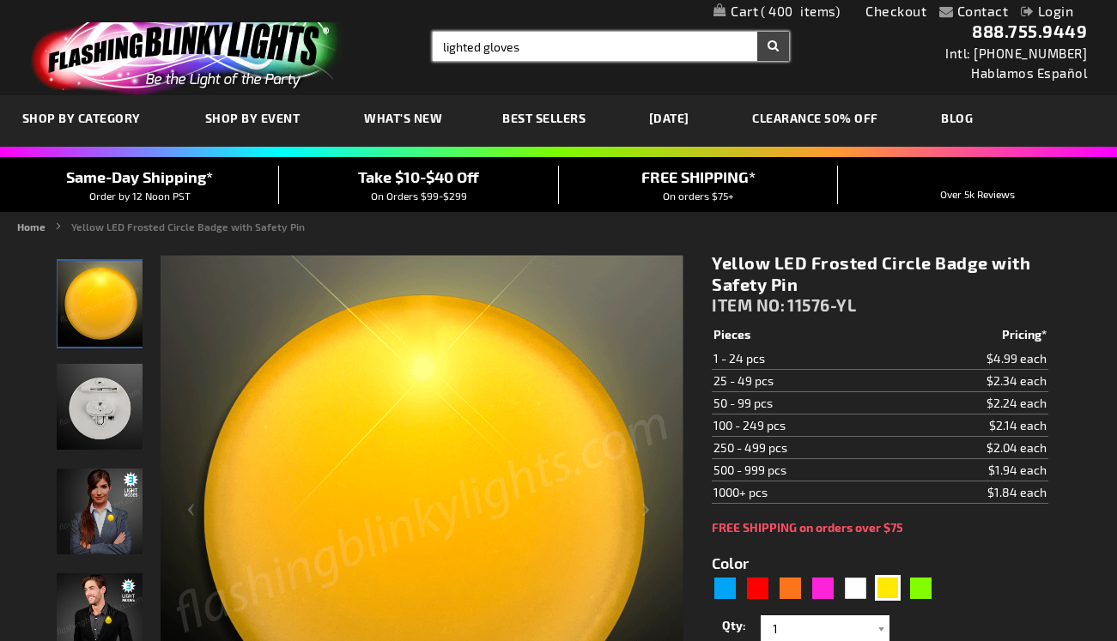
type input "lighted gloves"
click at [773, 46] on button "Search" at bounding box center [773, 46] width 32 height 29
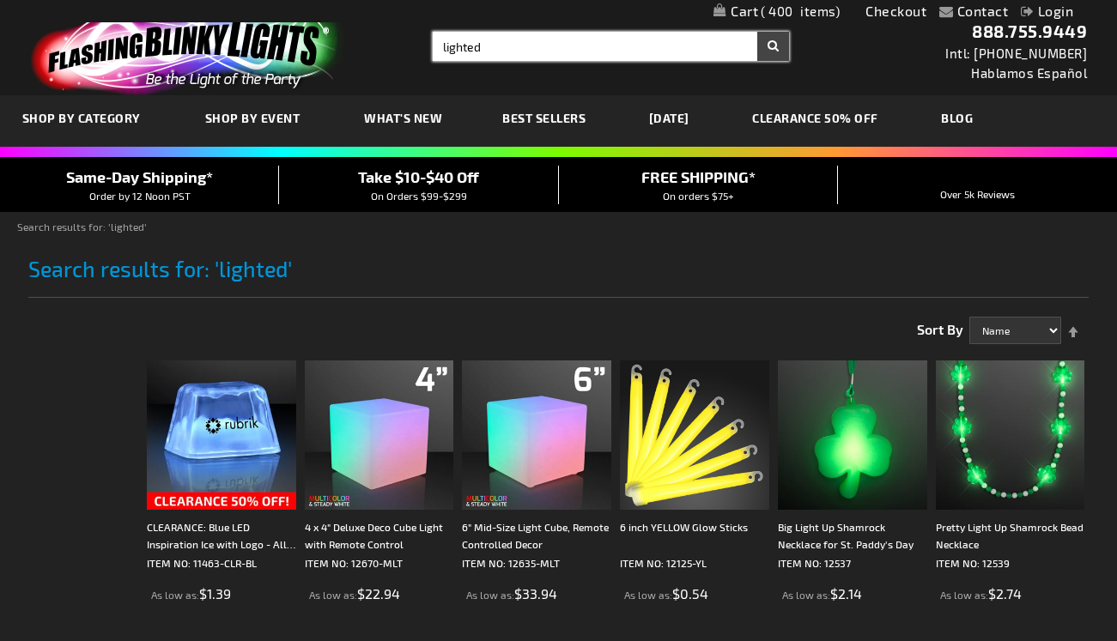
drag, startPoint x: 567, startPoint y: 50, endPoint x: 420, endPoint y: 50, distance: 146.8
click at [420, 50] on div "Search Search lighted × Search" at bounding box center [604, 46] width 369 height 29
type input "gloves"
click at [773, 46] on button "Search" at bounding box center [773, 46] width 32 height 29
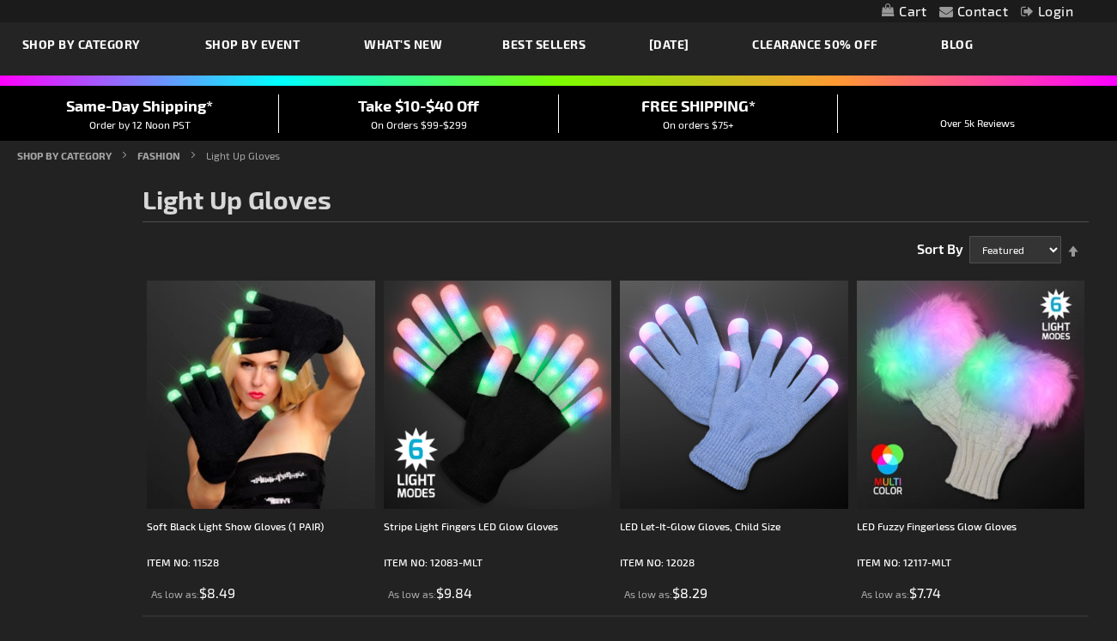
scroll to position [71, 0]
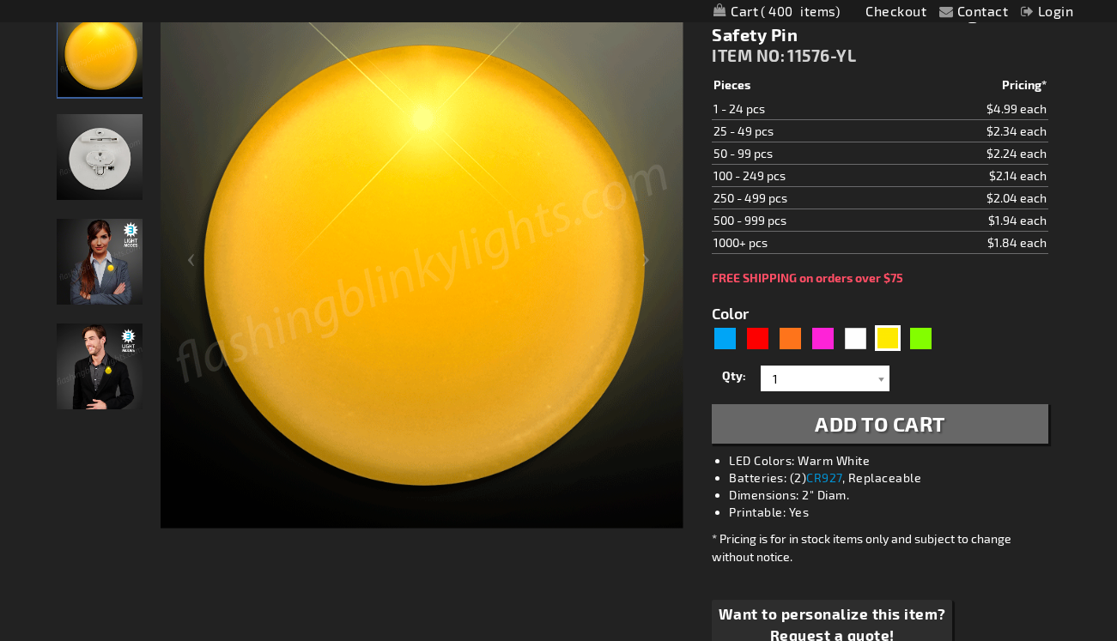
scroll to position [254, 0]
